Goal: Task Accomplishment & Management: Complete application form

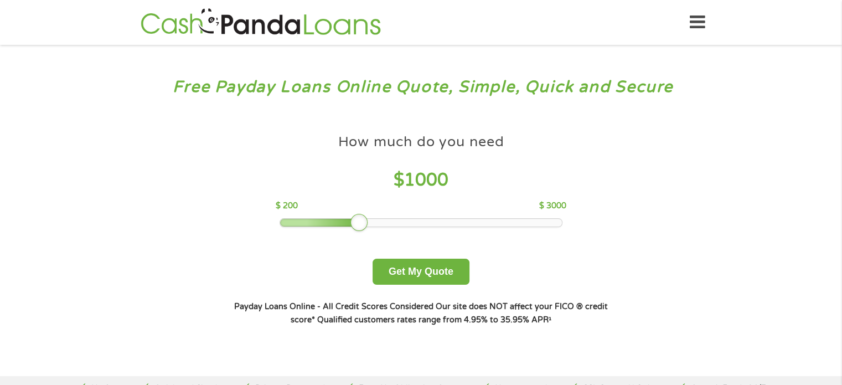
drag, startPoint x: 354, startPoint y: 226, endPoint x: 342, endPoint y: 223, distance: 12.0
click at [351, 223] on div at bounding box center [360, 223] width 18 height 18
click at [409, 271] on button "Get My Quote" at bounding box center [421, 272] width 97 height 26
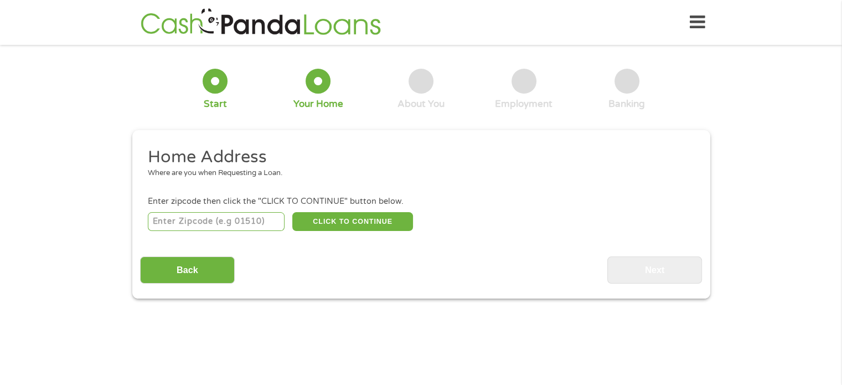
click at [245, 215] on input "number" at bounding box center [216, 221] width 137 height 19
type input "53158"
click at [342, 230] on button "CLICK TO CONTINUE" at bounding box center [352, 221] width 121 height 19
type input "53158"
type input "[GEOGRAPHIC_DATA]"
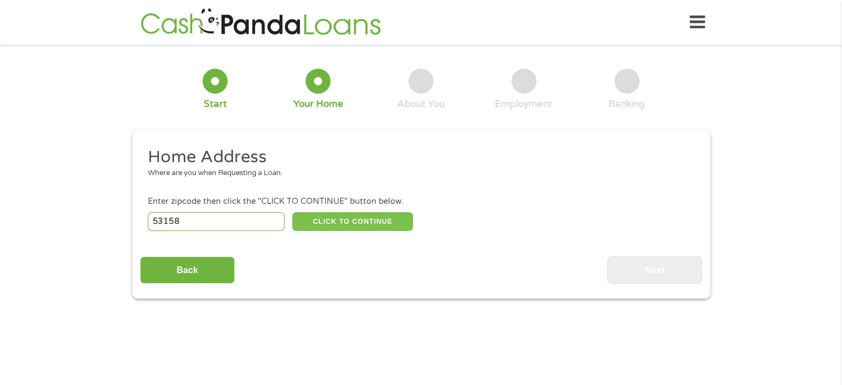
select select "[US_STATE]"
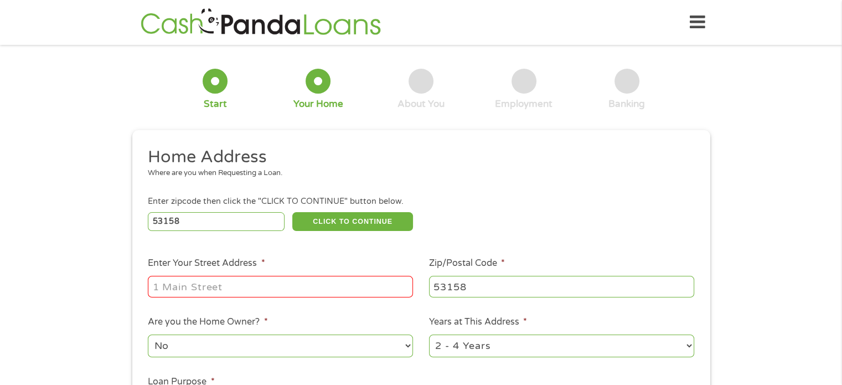
click at [305, 287] on input "Enter Your Street Address *" at bounding box center [280, 286] width 265 height 21
type input "[STREET_ADDRESS]"
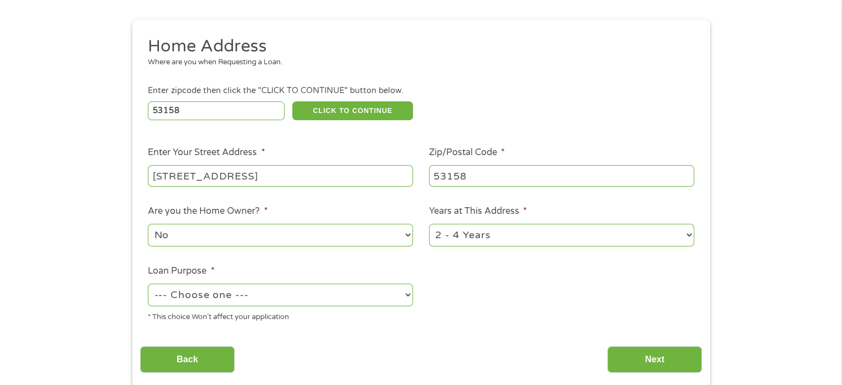
scroll to position [126, 0]
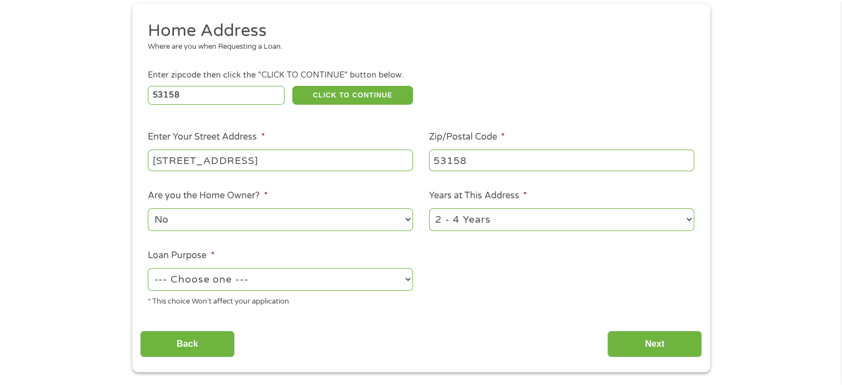
click at [300, 222] on select "No Yes" at bounding box center [280, 219] width 265 height 23
click at [299, 226] on select "No Yes" at bounding box center [280, 219] width 265 height 23
click at [479, 215] on select "1 Year or less 1 - 2 Years 2 - 4 Years Over 4 Years" at bounding box center [561, 219] width 265 height 23
click at [478, 209] on select "1 Year or less 1 - 2 Years 2 - 4 Years Over 4 Years" at bounding box center [561, 219] width 265 height 23
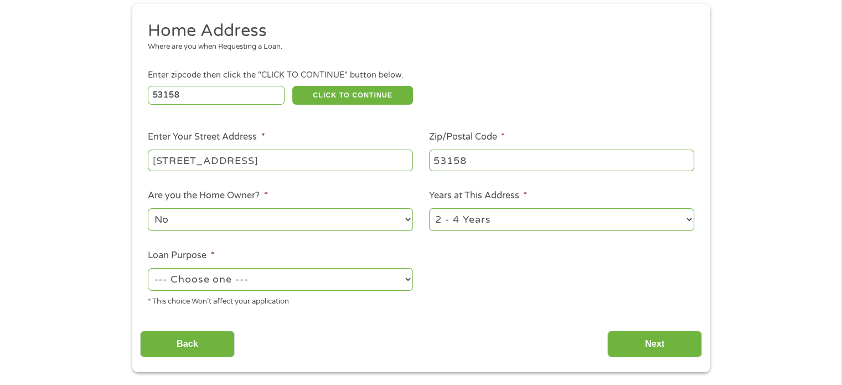
select select "12months"
click at [429, 209] on select "1 Year or less 1 - 2 Years 2 - 4 Years Over 4 Years" at bounding box center [561, 219] width 265 height 23
click at [357, 281] on select "--- Choose one --- Pay Bills Debt Consolidation Home Improvement Major Purchase…" at bounding box center [280, 279] width 265 height 23
select select "homeimprovement"
click at [148, 269] on select "--- Choose one --- Pay Bills Debt Consolidation Home Improvement Major Purchase…" at bounding box center [280, 279] width 265 height 23
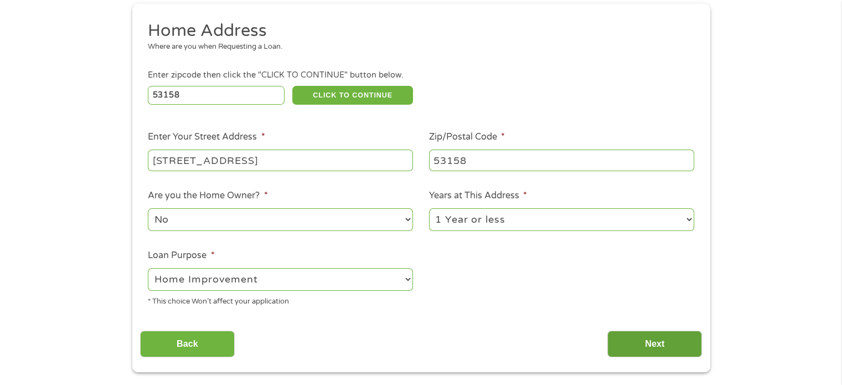
click at [650, 349] on input "Next" at bounding box center [655, 344] width 95 height 27
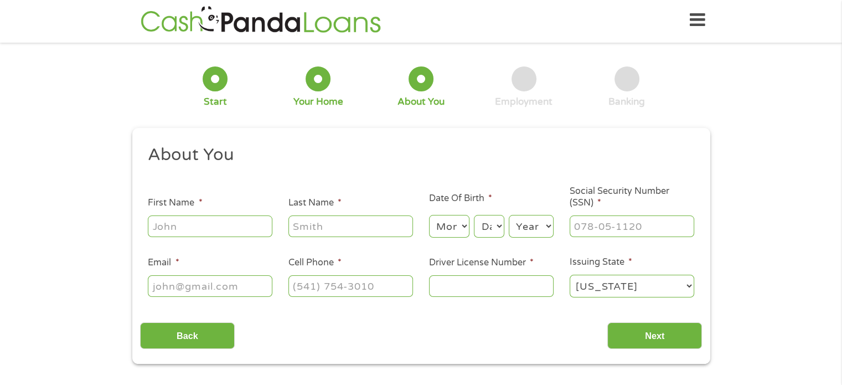
scroll to position [0, 0]
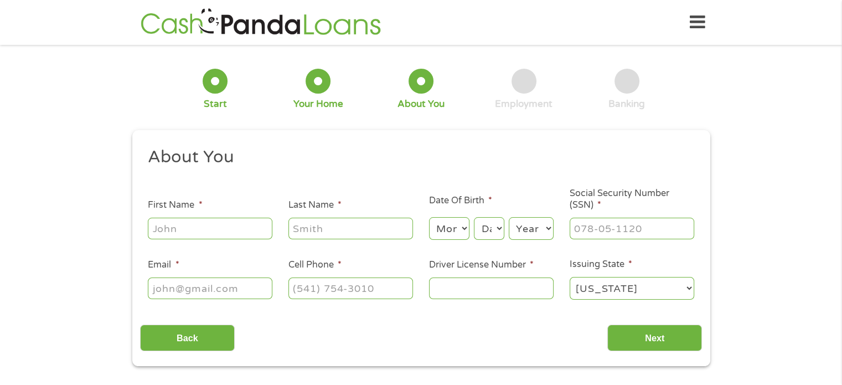
click at [208, 217] on div at bounding box center [210, 228] width 125 height 25
click at [206, 239] on input "First Name *" at bounding box center [210, 228] width 125 height 21
type input "Tiara"
type input "Jones"
type input "ryanbrookeliam14@yahoo.com"
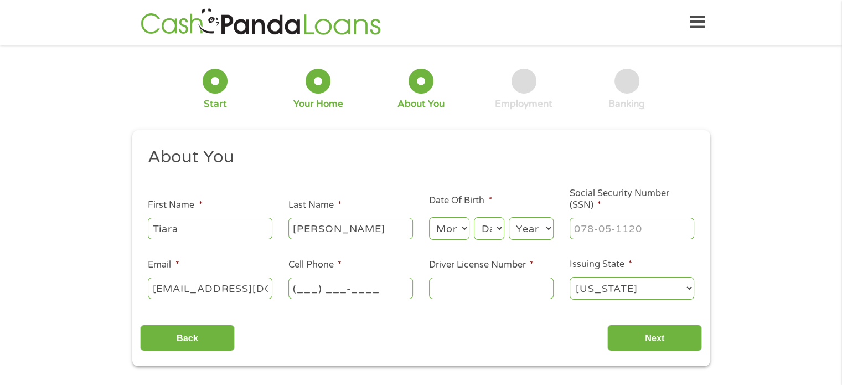
click at [333, 296] on input "(___) ___-____" at bounding box center [351, 287] width 125 height 21
type input "(725) 777-9125"
click at [445, 285] on input "Driver License Number *" at bounding box center [491, 287] width 125 height 21
type input "J5208139179503"
click at [595, 228] on input "___-__-____" at bounding box center [632, 228] width 125 height 21
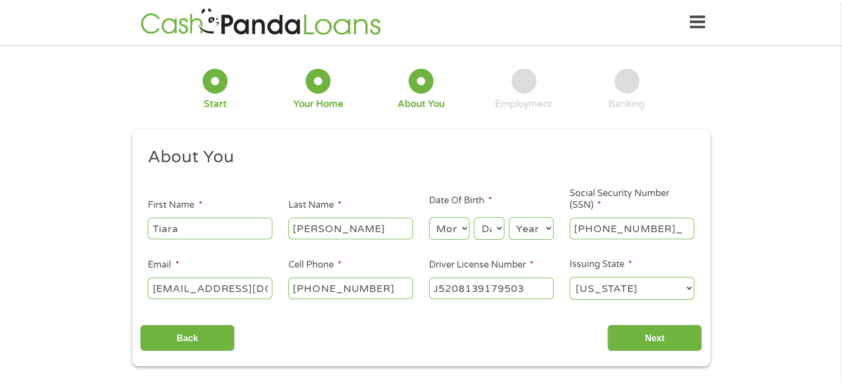
type input "345-86-1903"
click at [647, 341] on input "Next" at bounding box center [655, 338] width 95 height 27
click at [445, 219] on select "Month 1 2 3 4 5 6 7 8 9 10 11 12" at bounding box center [449, 228] width 40 height 23
select select "8"
click at [429, 218] on select "Month 1 2 3 4 5 6 7 8 9 10 11 12" at bounding box center [449, 228] width 40 height 23
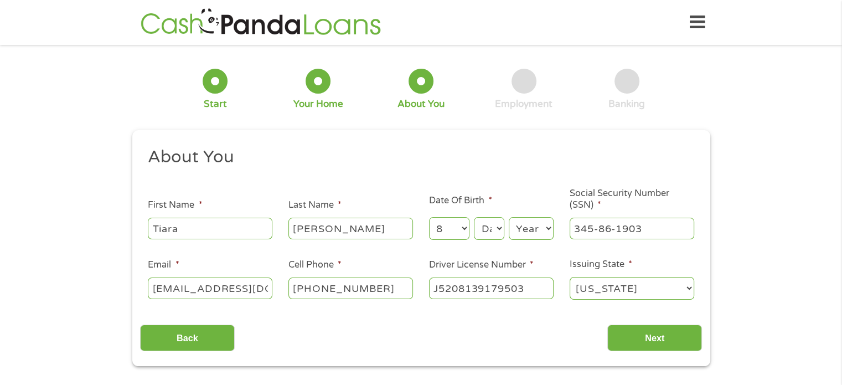
click at [497, 226] on select "Day 1 2 3 4 5 6 7 8 9 10 11 12 13 14 15 16 17 18 19 20 21 22 23 24 25 26 27 28 …" at bounding box center [489, 228] width 30 height 23
select select "15"
click at [474, 218] on select "Day 1 2 3 4 5 6 7 8 9 10 11 12 13 14 15 16 17 18 19 20 21 22 23 24 25 26 27 28 …" at bounding box center [489, 228] width 30 height 23
click at [523, 227] on select "Year 2007 2006 2005 2004 2003 2002 2001 2000 1999 1998 1997 1996 1995 1994 1993…" at bounding box center [531, 228] width 45 height 23
select select "1991"
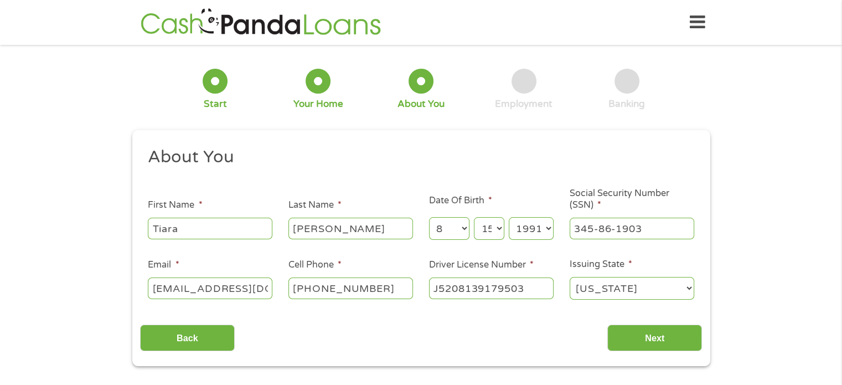
click at [509, 218] on select "Year 2007 2006 2005 2004 2003 2002 2001 2000 1999 1998 1997 1996 1995 1994 1993…" at bounding box center [531, 228] width 45 height 23
click at [632, 342] on input "Next" at bounding box center [655, 338] width 95 height 27
click at [637, 341] on input "Next" at bounding box center [655, 338] width 95 height 27
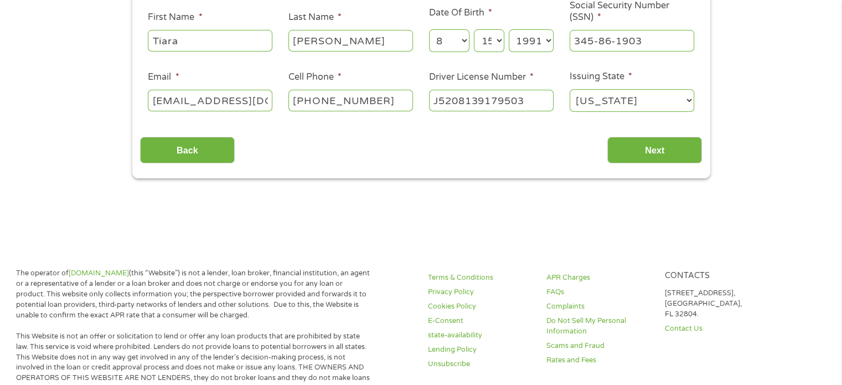
scroll to position [188, 0]
click at [660, 145] on input "Next" at bounding box center [655, 149] width 95 height 27
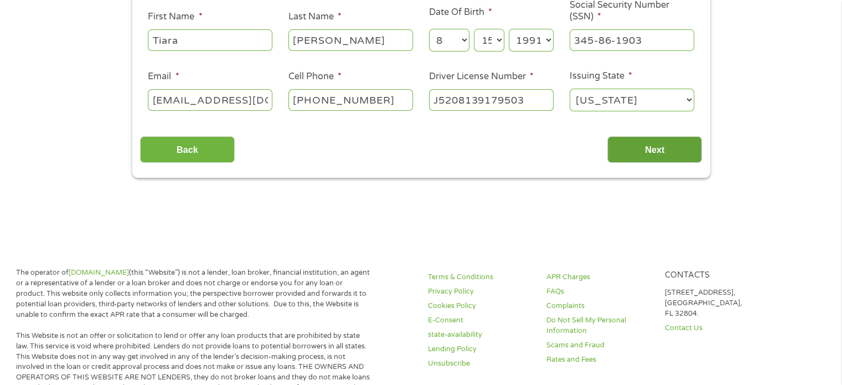
click at [660, 145] on input "Next" at bounding box center [655, 149] width 95 height 27
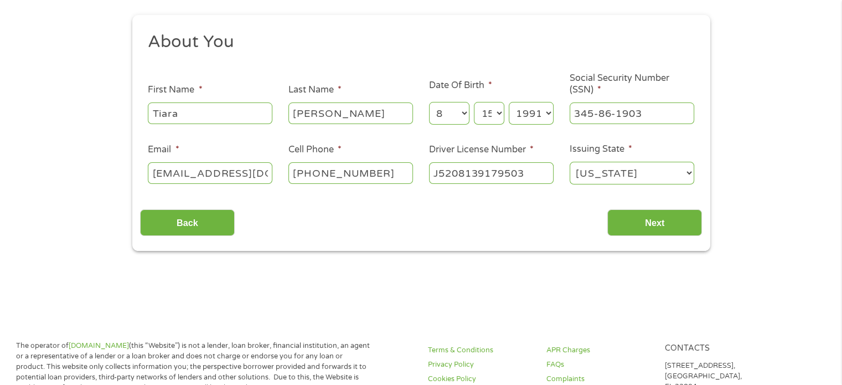
scroll to position [24, 0]
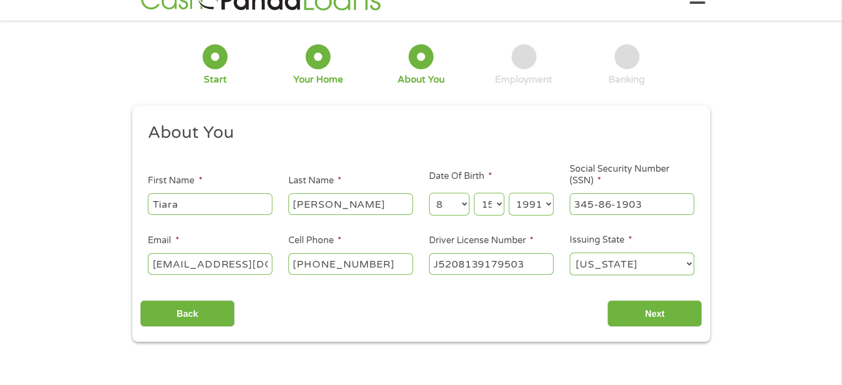
click at [359, 203] on input "Jones" at bounding box center [351, 203] width 125 height 21
type input "Jone"
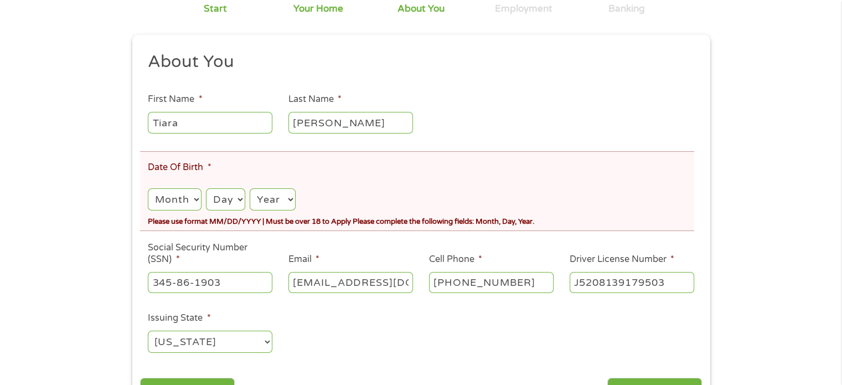
scroll to position [137, 0]
click at [188, 197] on select "Month 1 2 3 4 5 6 7 8 9 10 11 12" at bounding box center [174, 199] width 53 height 23
select select "8"
click at [148, 188] on select "Month 1 2 3 4 5 6 7 8 9 10 11 12" at bounding box center [174, 199] width 53 height 23
click at [236, 212] on div "Day Day 1 2 3 4 5 6 7 8 9 10 11 12 13 14 15 16 17 18 19 20 21 22 23 24 25 26 27…" at bounding box center [225, 199] width 39 height 27
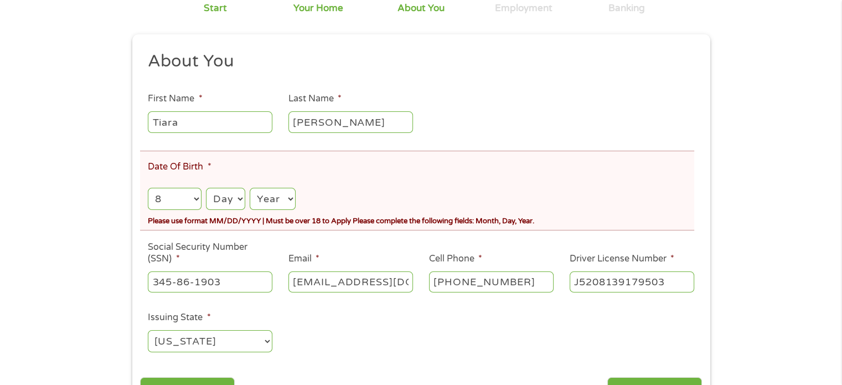
click at [236, 209] on select "Day 1 2 3 4 5 6 7 8 9 10 11 12 13 14 15 16 17 18 19 20 21 22 23 24 25 26 27 28 …" at bounding box center [225, 199] width 39 height 23
select select "15"
click at [206, 188] on select "Day 1 2 3 4 5 6 7 8 9 10 11 12 13 14 15 16 17 18 19 20 21 22 23 24 25 26 27 28 …" at bounding box center [225, 199] width 39 height 23
click at [275, 206] on select "Year 2007 2006 2005 2004 2003 2002 2001 2000 1999 1998 1997 1996 1995 1994 1993…" at bounding box center [272, 199] width 45 height 23
select select "1991"
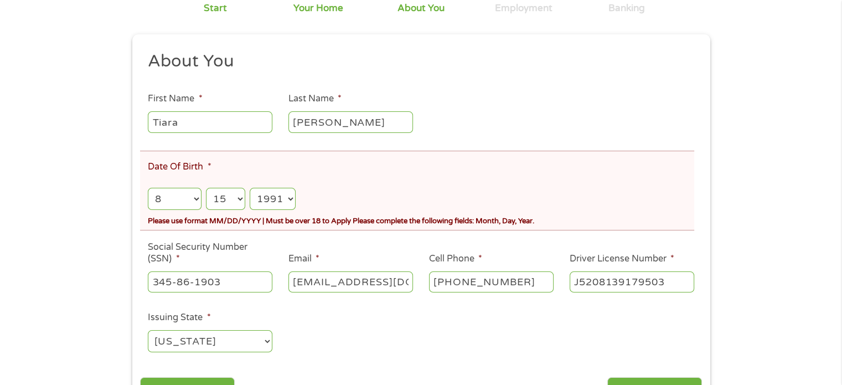
click at [251, 188] on select "Year 2007 2006 2005 2004 2003 2002 2001 2000 1999 1998 1997 1996 1995 1994 1993…" at bounding box center [272, 199] width 45 height 23
click at [291, 174] on li "Date Of Birth * Month Month 1 2 3 4 5 6 7 8 9 10 11 12 Day Day 1 2 3 4 5 6 7 8 …" at bounding box center [417, 191] width 554 height 80
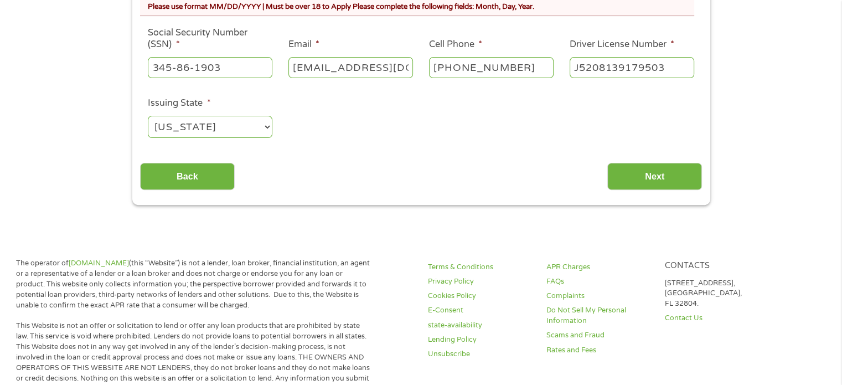
scroll to position [368, 0]
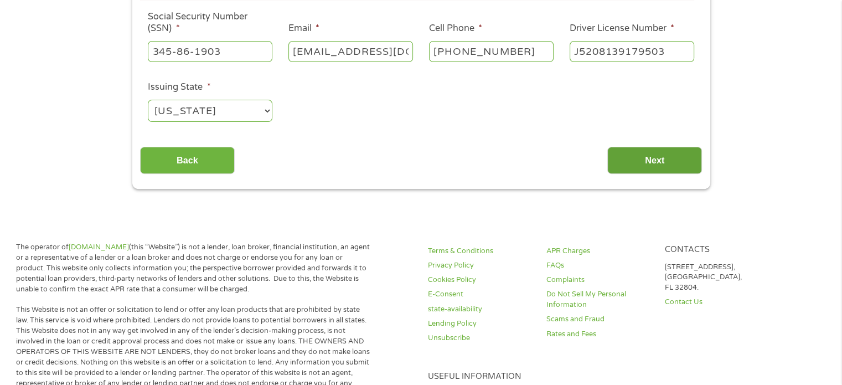
click at [626, 169] on input "Next" at bounding box center [655, 160] width 95 height 27
click at [633, 169] on input "Next" at bounding box center [655, 160] width 95 height 27
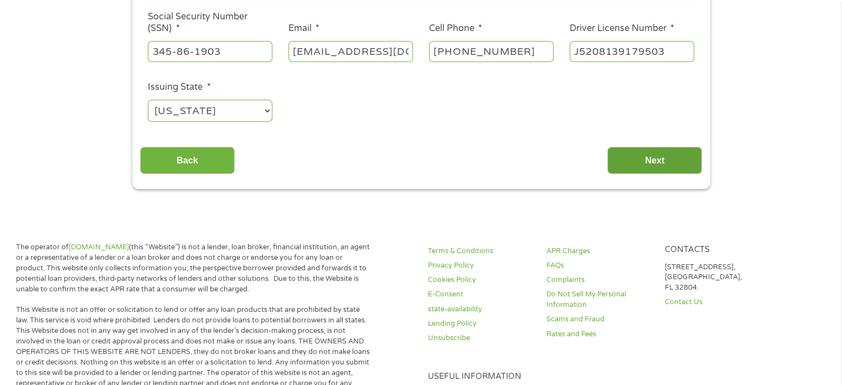
click at [633, 169] on input "Next" at bounding box center [655, 160] width 95 height 27
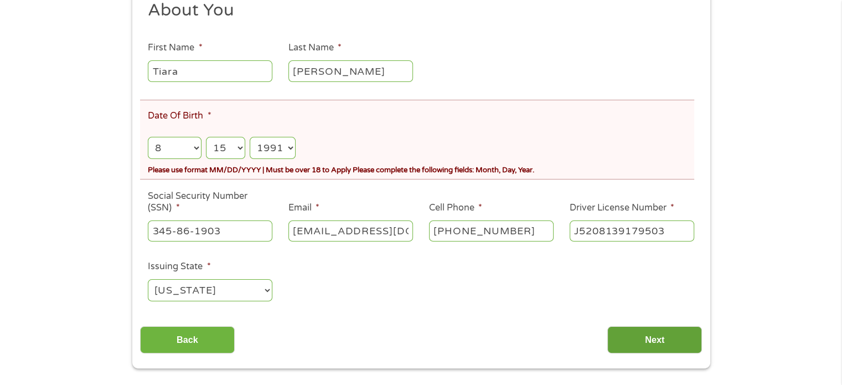
scroll to position [188, 0]
click at [194, 148] on select "Month 1 2 3 4 5 6 7 8 9 10 11 12" at bounding box center [174, 148] width 53 height 23
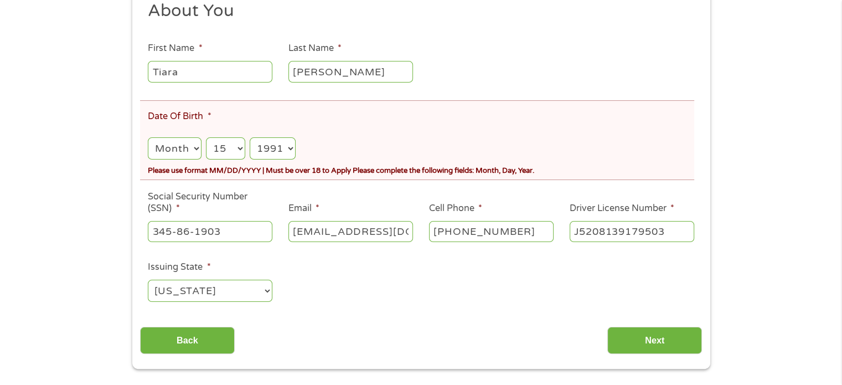
click at [148, 138] on select "Month 1 2 3 4 5 6 7 8 9 10 11 12" at bounding box center [174, 148] width 53 height 23
click at [664, 338] on input "Next" at bounding box center [655, 340] width 95 height 27
click at [184, 152] on select "Month 1 2 3 4 5 6 7 8 9 10 11 12" at bounding box center [174, 148] width 53 height 23
select select "8"
click at [148, 138] on select "Month 1 2 3 4 5 6 7 8 9 10 11 12" at bounding box center [174, 148] width 53 height 23
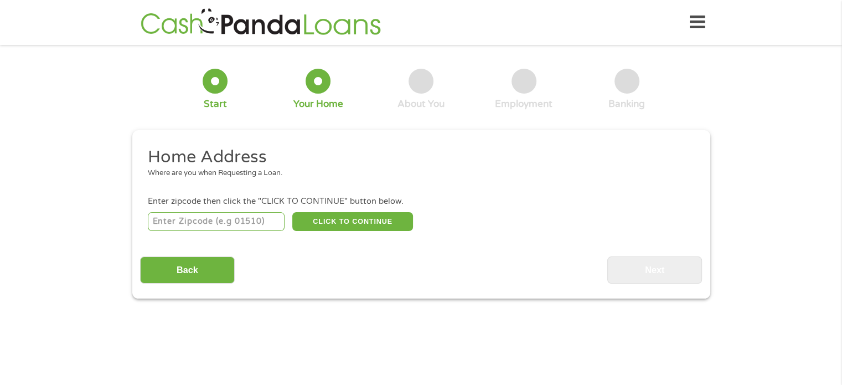
click at [205, 225] on input "number" at bounding box center [216, 221] width 137 height 19
type input "53158"
select select "[US_STATE]"
click at [349, 221] on button "CLICK TO CONTINUE" at bounding box center [352, 221] width 121 height 19
type input "53158"
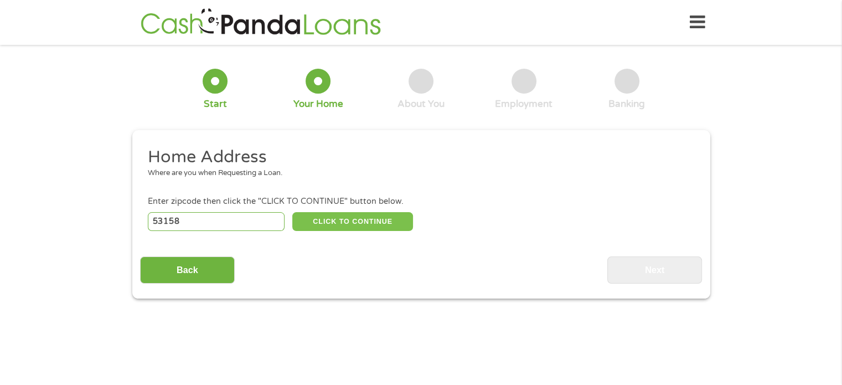
type input "[GEOGRAPHIC_DATA]"
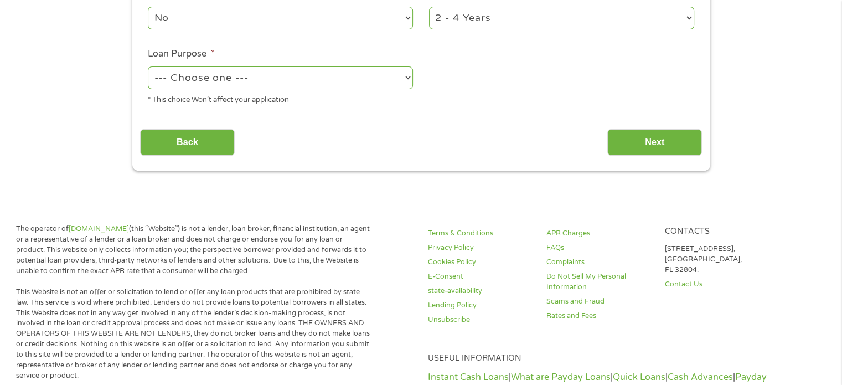
scroll to position [337, 0]
